Goal: Task Accomplishment & Management: Complete application form

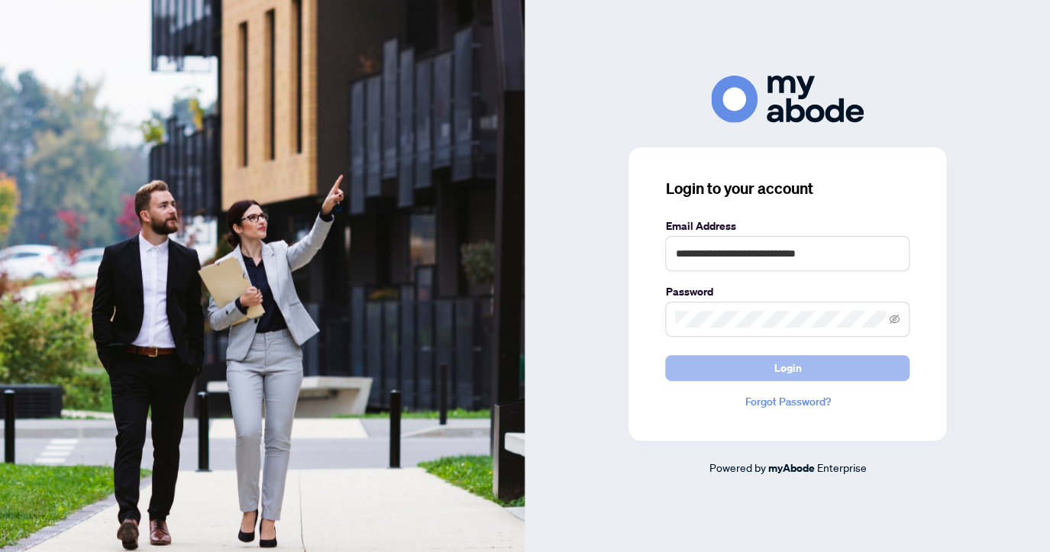
click at [817, 373] on button "Login" at bounding box center [787, 368] width 244 height 26
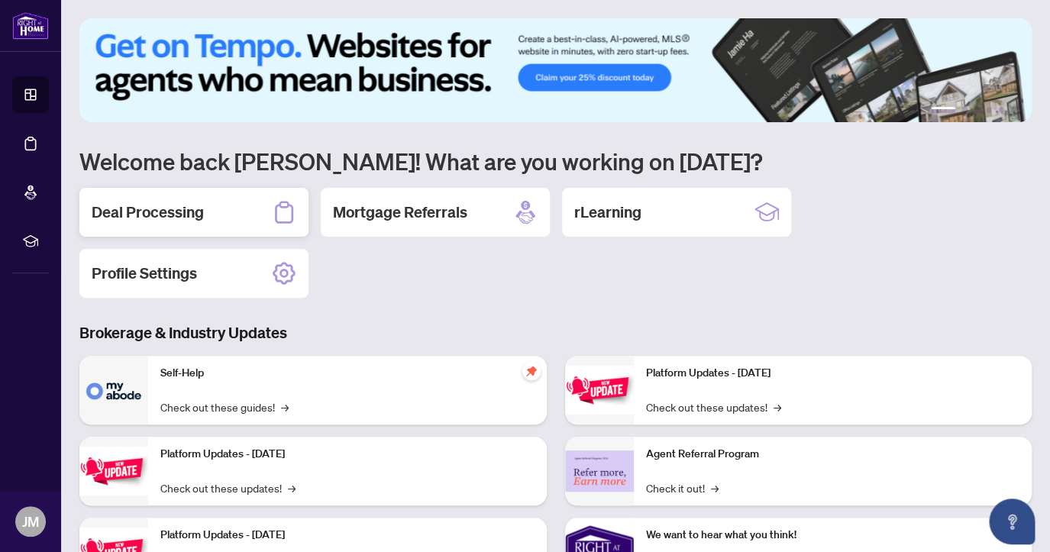
click at [265, 213] on div "Deal Processing" at bounding box center [193, 212] width 229 height 49
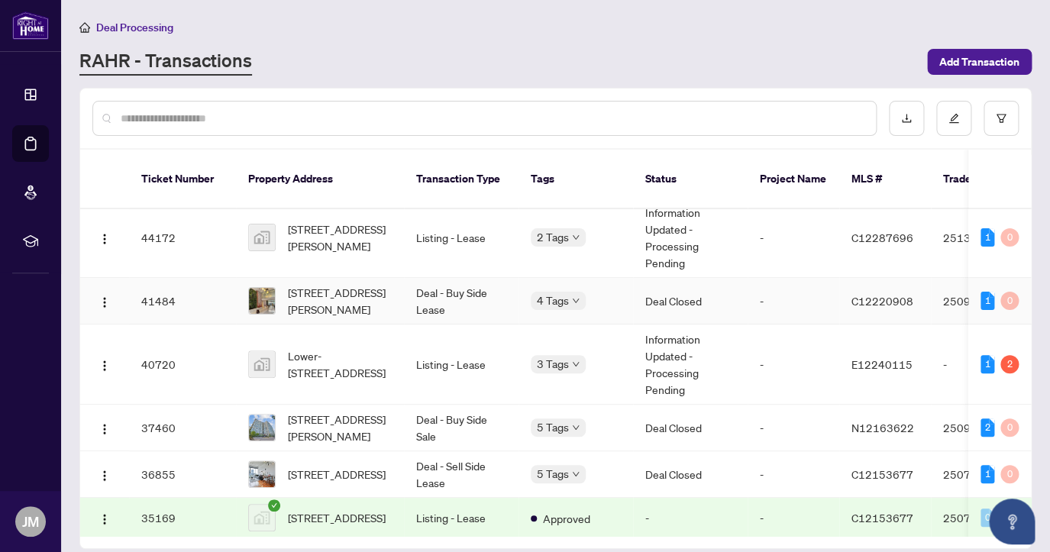
scroll to position [139, 0]
click at [342, 365] on span "Lower-22 Glenside Avenue, Toronto, ON, Canada" at bounding box center [340, 364] width 104 height 34
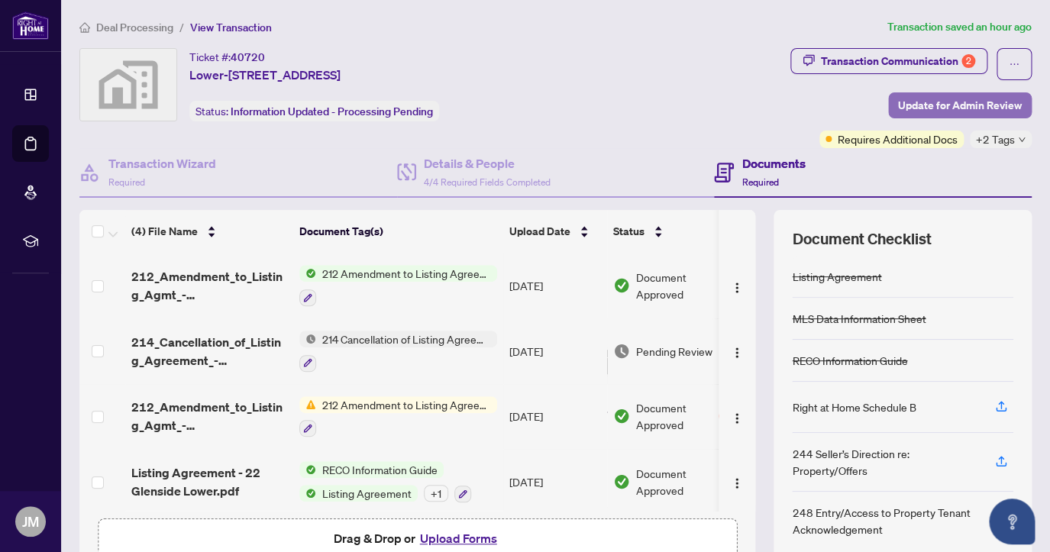
click at [966, 110] on span "Update for Admin Review" at bounding box center [960, 105] width 124 height 24
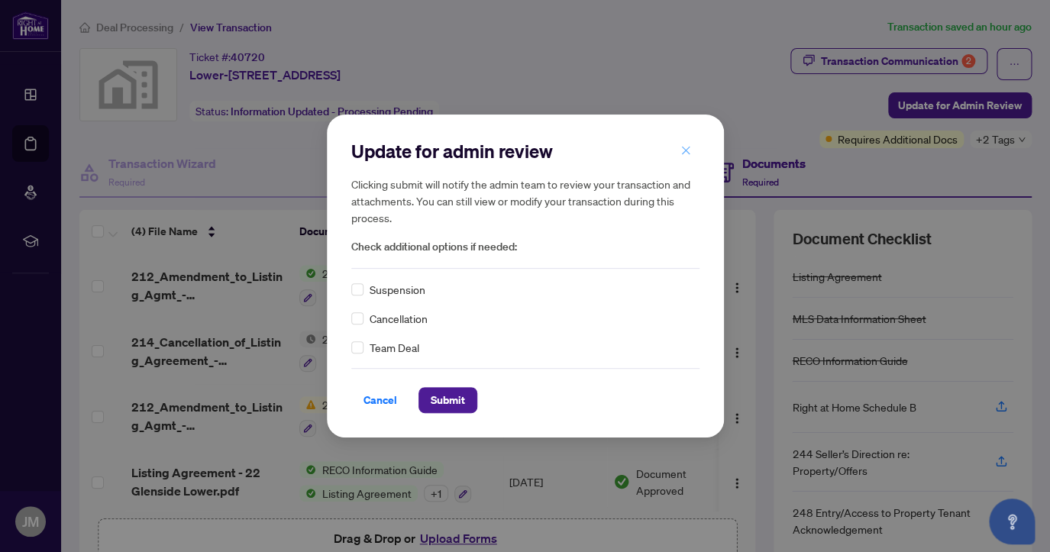
click at [687, 150] on icon "close" at bounding box center [685, 150] width 8 height 8
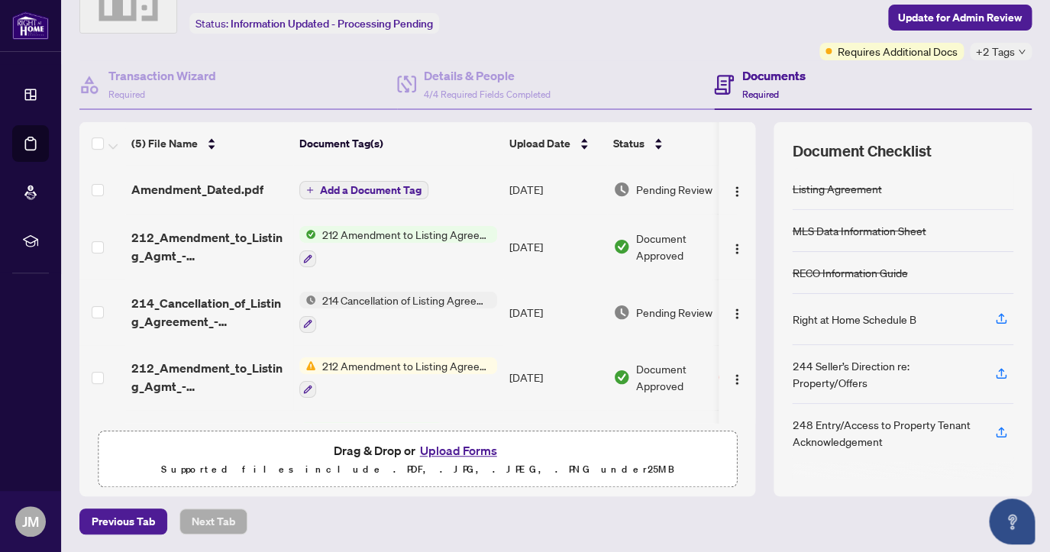
click at [352, 186] on span "Add a Document Tag" at bounding box center [371, 190] width 102 height 11
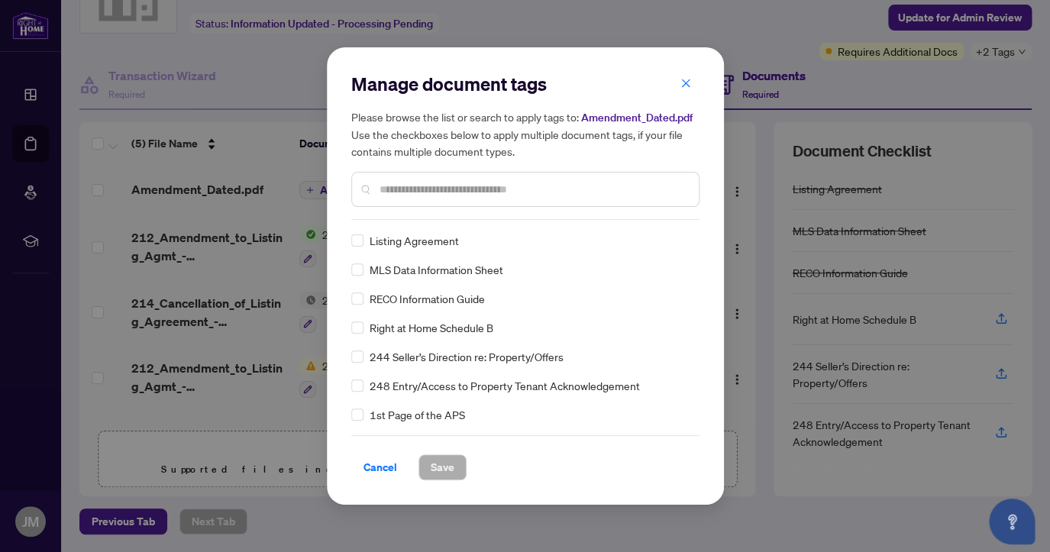
click at [403, 220] on div "Manage document tags Please browse the list or search to apply tags to: Amendme…" at bounding box center [525, 146] width 348 height 148
click at [391, 196] on input "text" at bounding box center [533, 189] width 307 height 17
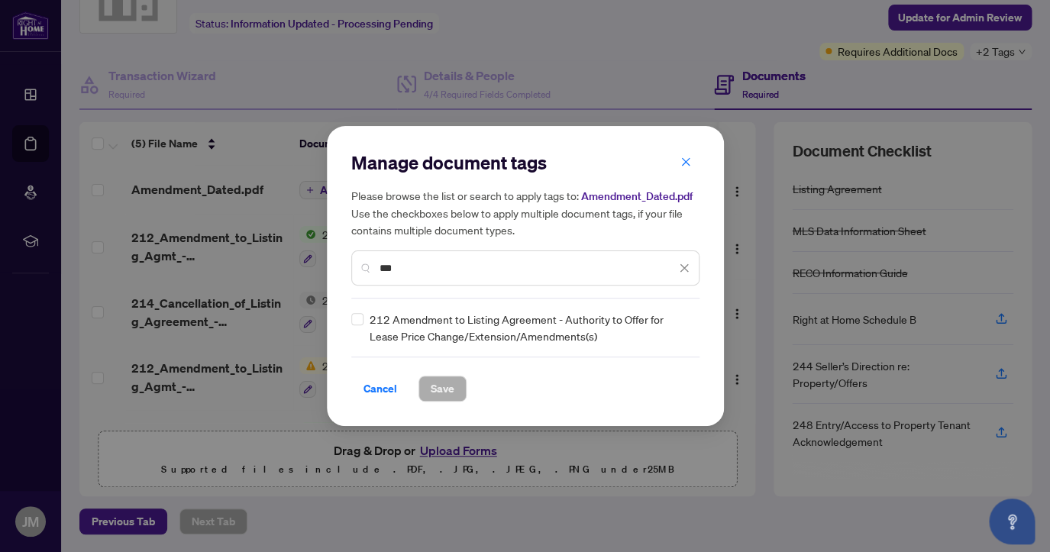
type input "***"
click at [434, 400] on span "Save" at bounding box center [443, 389] width 24 height 24
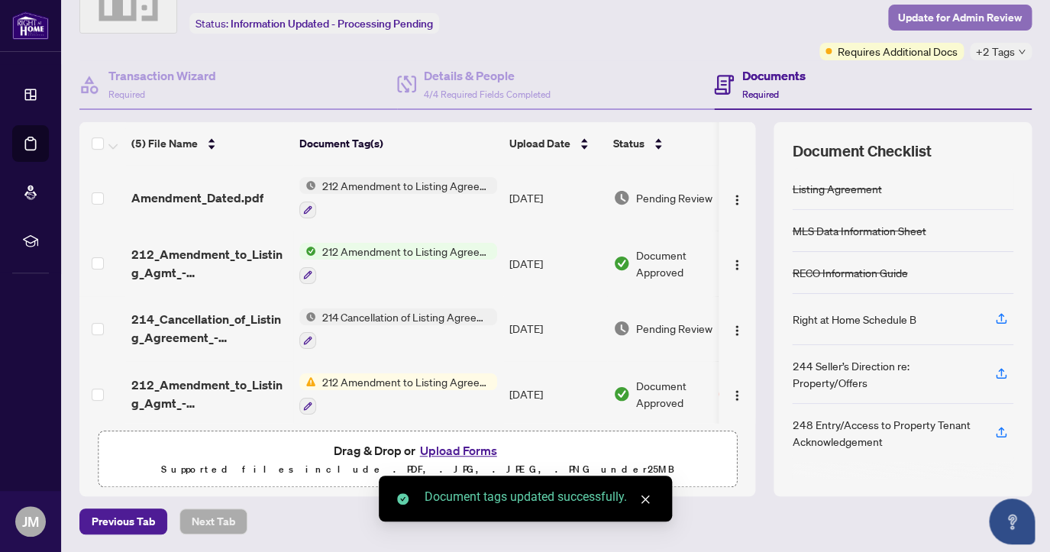
click at [981, 20] on span "Update for Admin Review" at bounding box center [960, 17] width 124 height 24
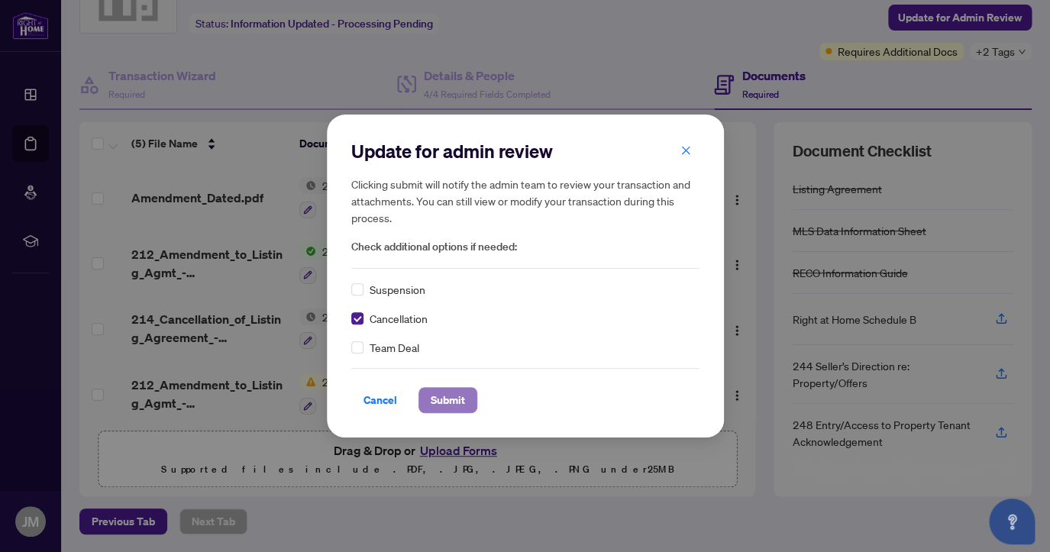
click at [440, 399] on span "Submit" at bounding box center [448, 400] width 34 height 24
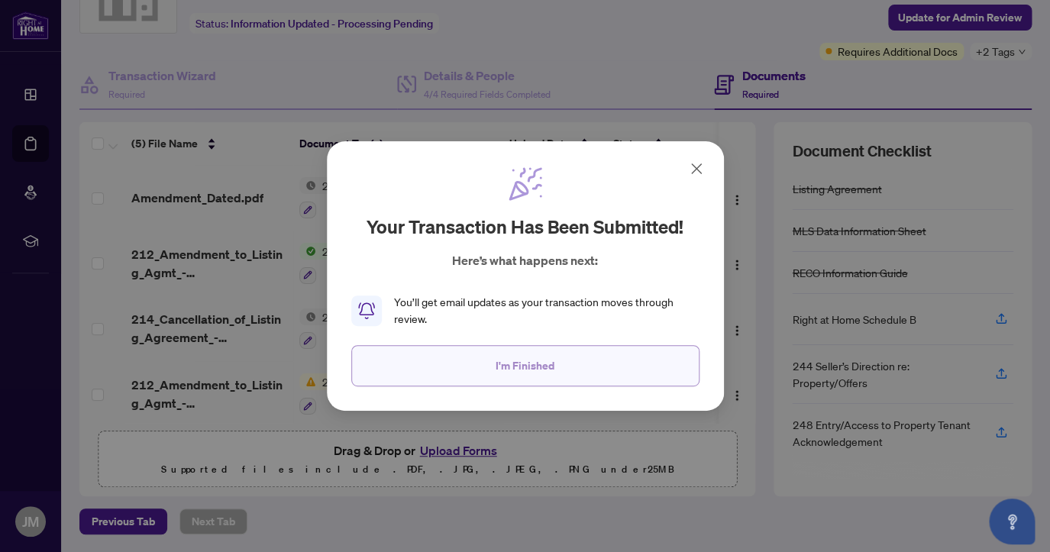
click at [629, 366] on button "I'm Finished" at bounding box center [525, 365] width 348 height 41
